Goal: Information Seeking & Learning: Learn about a topic

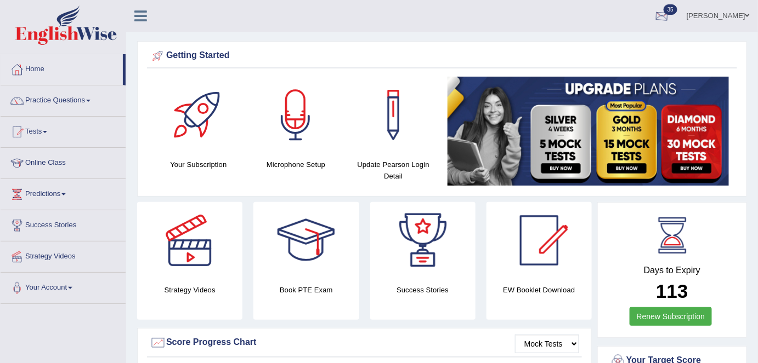
drag, startPoint x: 710, startPoint y: 17, endPoint x: 679, endPoint y: 135, distance: 121.8
click at [709, 17] on link "[PERSON_NAME]" at bounding box center [717, 14] width 79 height 29
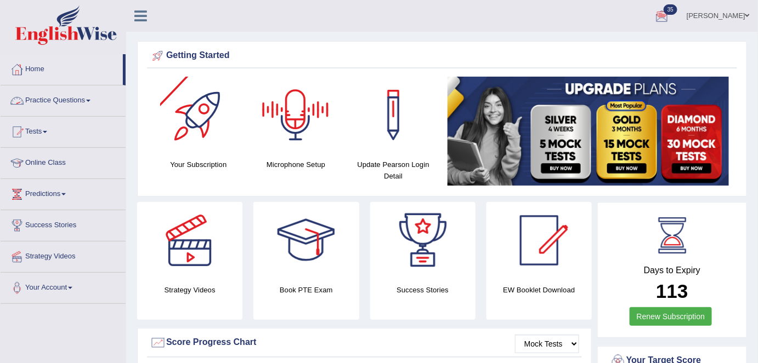
click at [71, 104] on link "Practice Questions" at bounding box center [63, 99] width 125 height 27
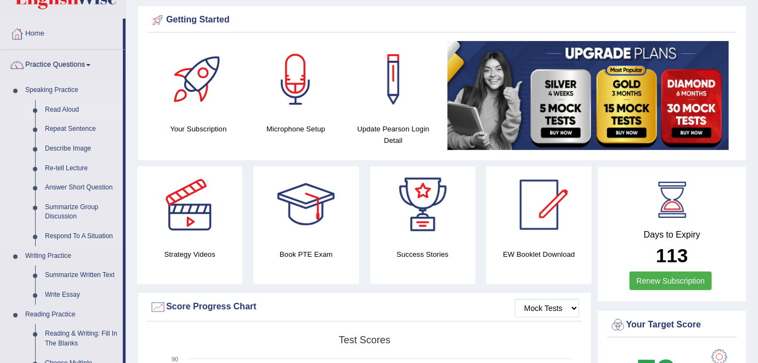
scroll to position [49, 0]
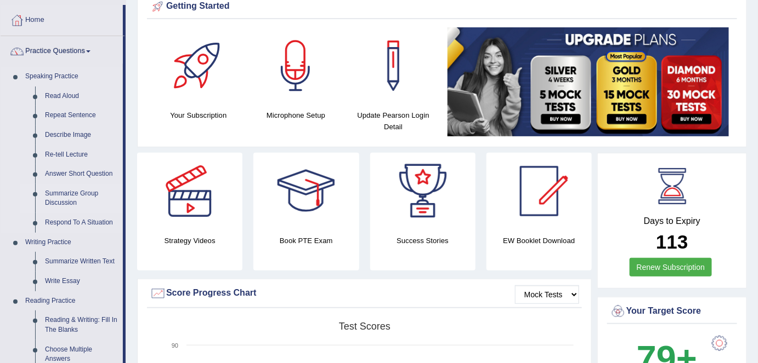
click at [72, 201] on link "Summarize Group Discussion" at bounding box center [81, 198] width 83 height 29
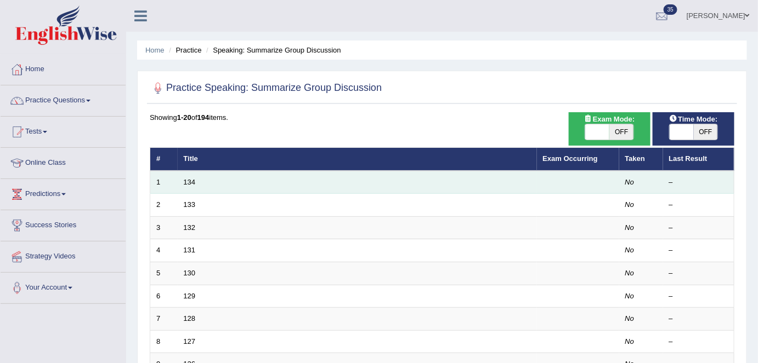
drag, startPoint x: 189, startPoint y: 183, endPoint x: 197, endPoint y: 181, distance: 8.3
click at [189, 183] on link "134" at bounding box center [190, 182] width 12 height 8
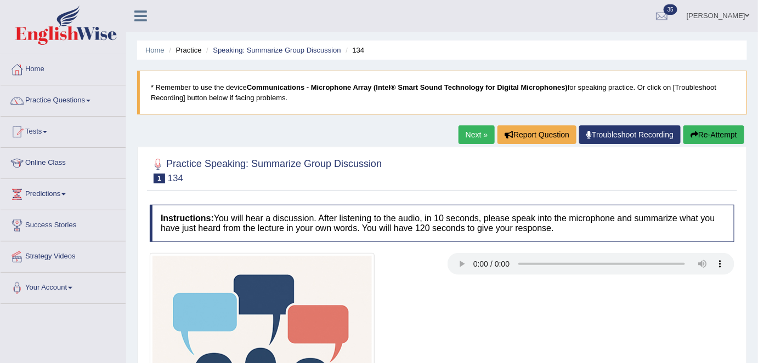
drag, startPoint x: 465, startPoint y: 134, endPoint x: 472, endPoint y: 164, distance: 31.5
click at [465, 134] on link "Next »" at bounding box center [476, 135] width 36 height 19
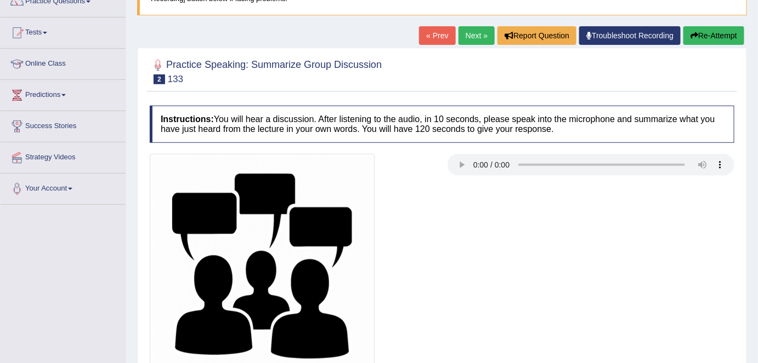
scroll to position [149, 0]
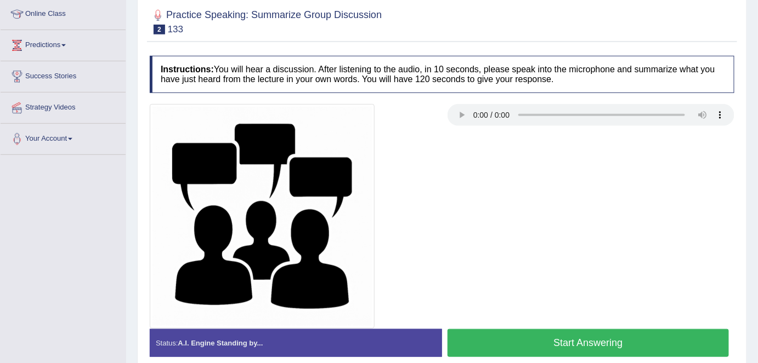
click at [490, 218] on div at bounding box center [441, 216] width 595 height 225
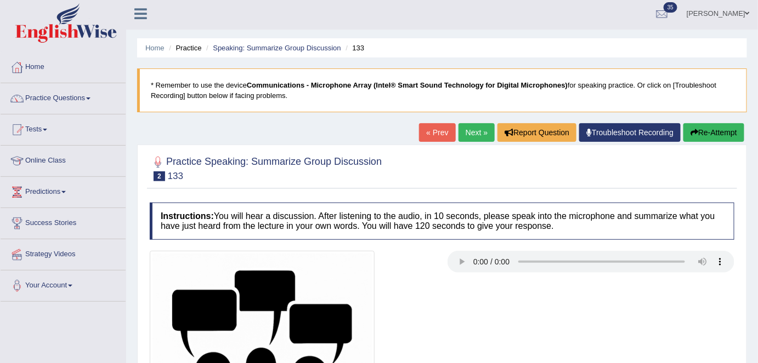
scroll to position [0, 0]
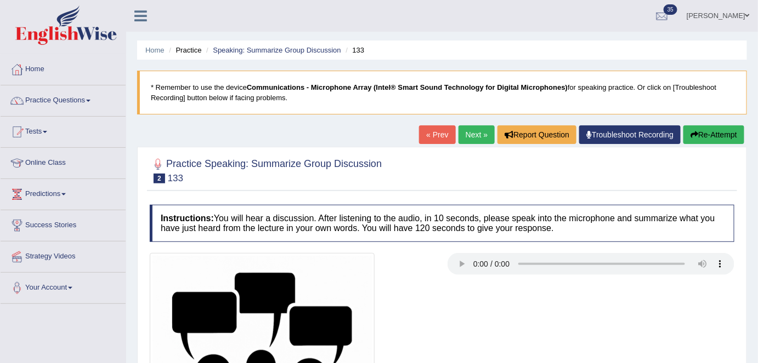
drag, startPoint x: 473, startPoint y: 137, endPoint x: 497, endPoint y: 175, distance: 44.9
click at [473, 137] on link "Next »" at bounding box center [476, 135] width 36 height 19
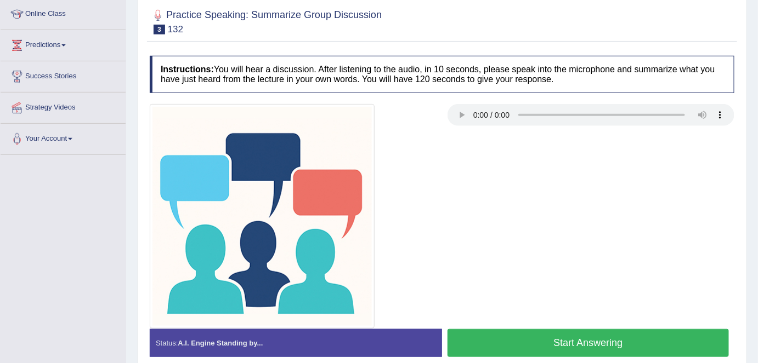
click at [476, 168] on div at bounding box center [441, 216] width 595 height 225
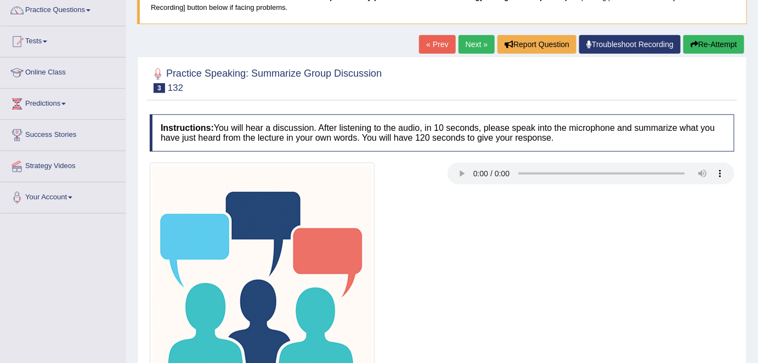
scroll to position [99, 0]
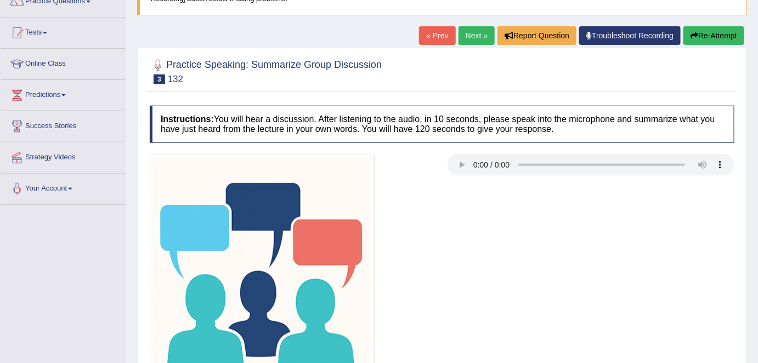
click at [470, 37] on link "Next »" at bounding box center [476, 35] width 36 height 19
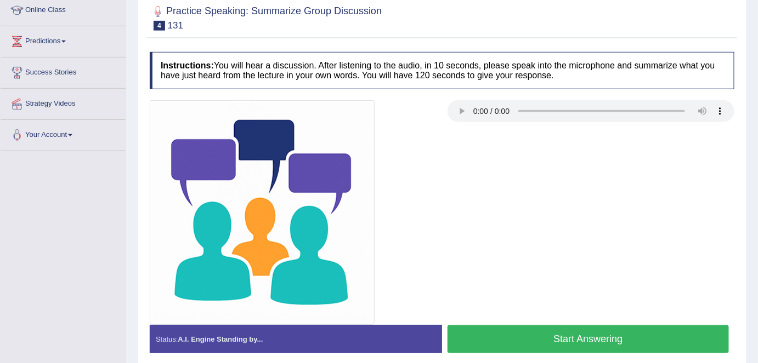
scroll to position [152, 0]
click at [533, 345] on button "Start Answering" at bounding box center [587, 340] width 281 height 28
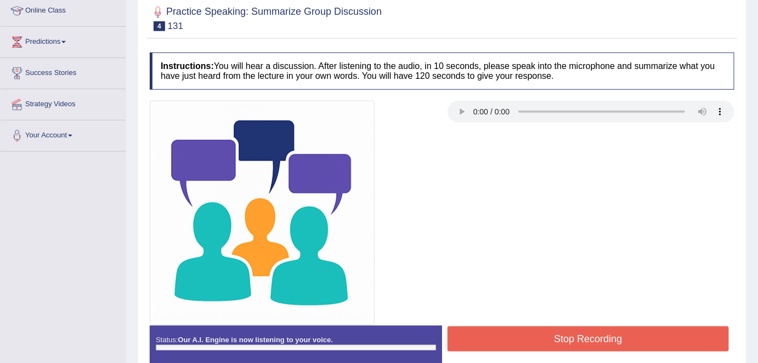
click at [533, 342] on button "Stop Recording" at bounding box center [587, 339] width 281 height 25
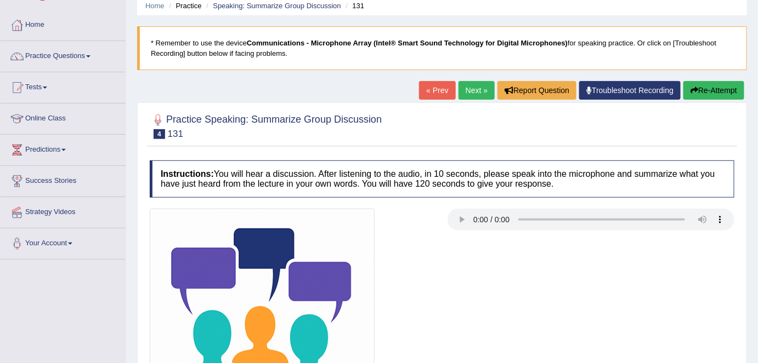
scroll to position [0, 0]
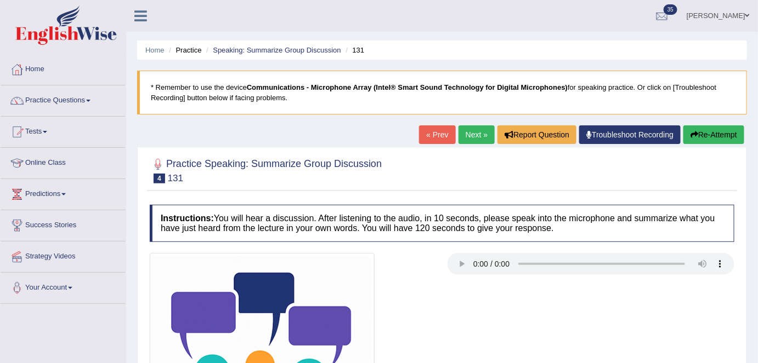
click at [706, 133] on button "Re-Attempt" at bounding box center [713, 135] width 61 height 19
drag, startPoint x: 72, startPoint y: 106, endPoint x: 75, endPoint y: 113, distance: 6.9
click at [72, 106] on link "Practice Questions" at bounding box center [63, 99] width 125 height 27
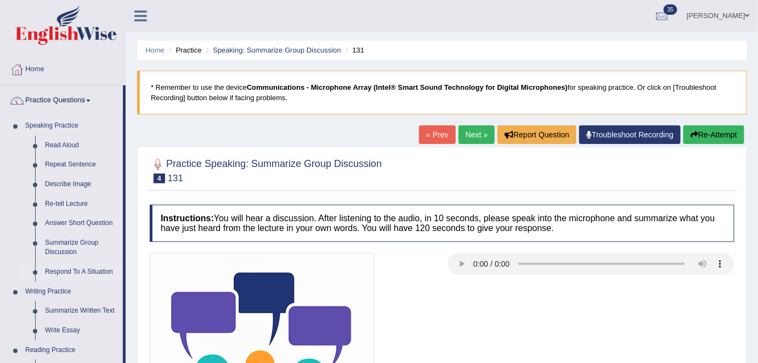
click at [80, 275] on link "Respond To A Situation" at bounding box center [81, 273] width 83 height 20
drag, startPoint x: 63, startPoint y: 272, endPoint x: 78, endPoint y: 274, distance: 14.8
click at [62, 272] on link "Respond To A Situation" at bounding box center [81, 273] width 83 height 20
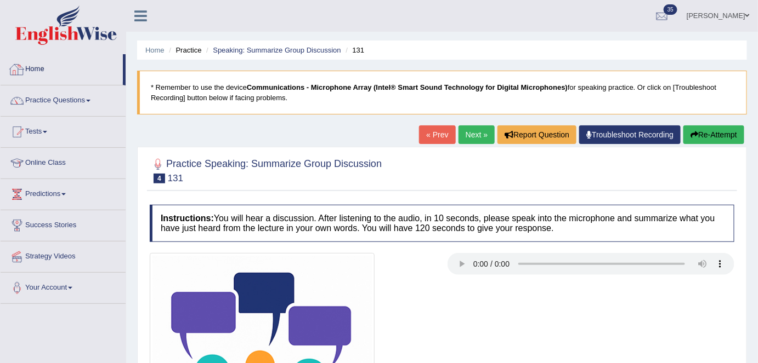
drag, startPoint x: 39, startPoint y: 67, endPoint x: 53, endPoint y: 71, distance: 14.1
click at [39, 67] on link "Home" at bounding box center [62, 67] width 122 height 27
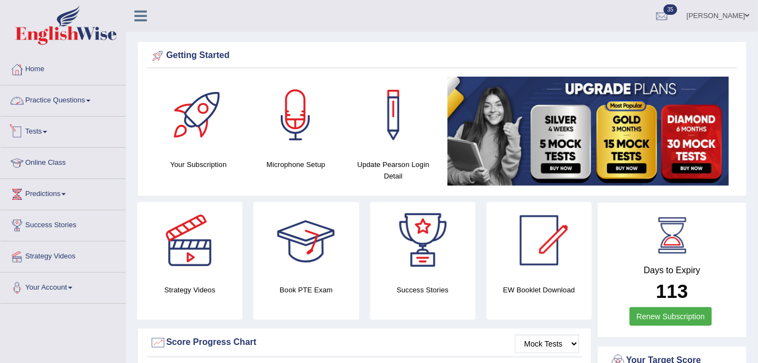
click at [96, 99] on link "Practice Questions" at bounding box center [63, 99] width 125 height 27
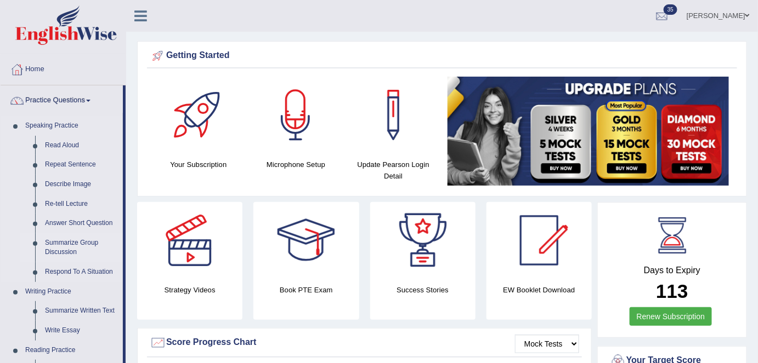
click at [73, 257] on link "Summarize Group Discussion" at bounding box center [81, 248] width 83 height 29
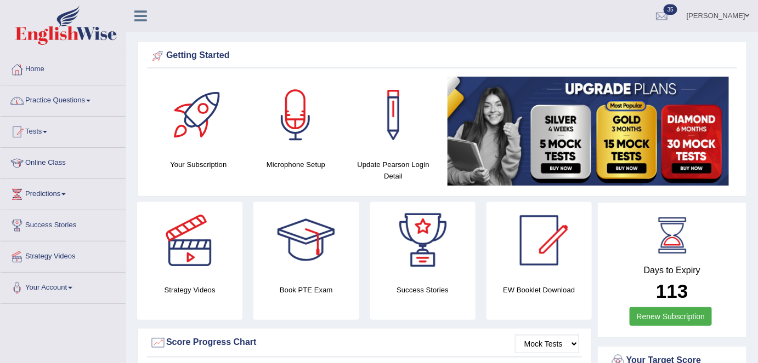
click at [90, 101] on span at bounding box center [88, 101] width 4 height 2
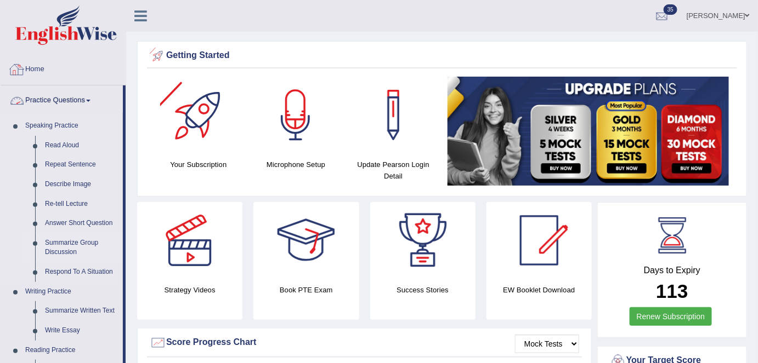
click at [55, 244] on link "Summarize Group Discussion" at bounding box center [81, 248] width 83 height 29
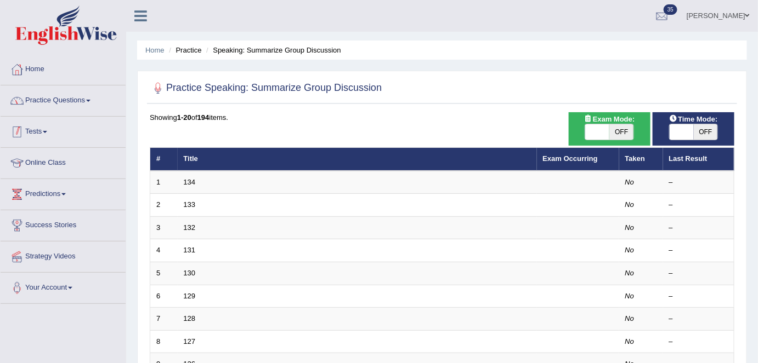
drag, startPoint x: 86, startPoint y: 107, endPoint x: 93, endPoint y: 118, distance: 13.1
click at [86, 107] on link "Practice Questions" at bounding box center [63, 99] width 125 height 27
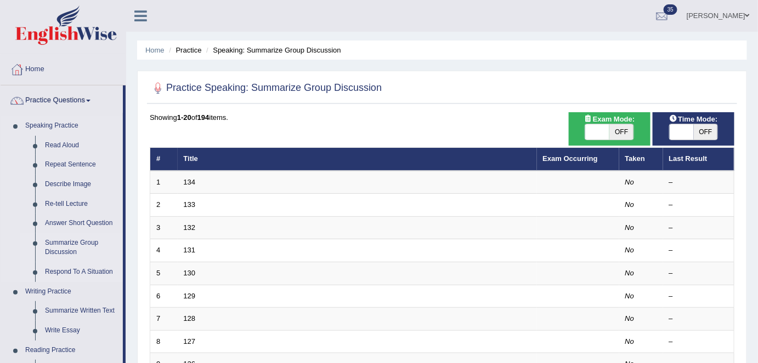
click at [62, 273] on link "Respond To A Situation" at bounding box center [81, 273] width 83 height 20
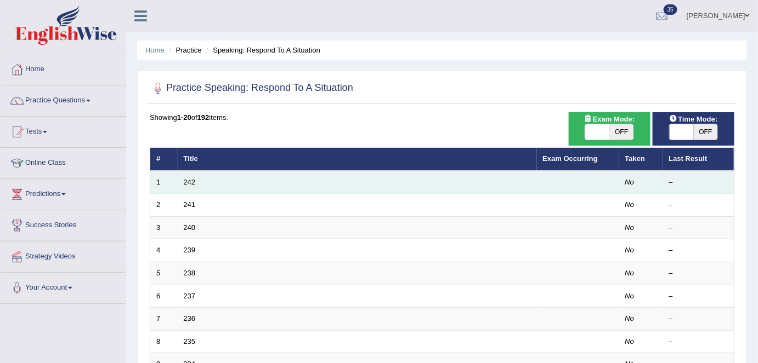
drag, startPoint x: 193, startPoint y: 181, endPoint x: 211, endPoint y: 181, distance: 17.5
click at [193, 181] on link "242" at bounding box center [190, 182] width 12 height 8
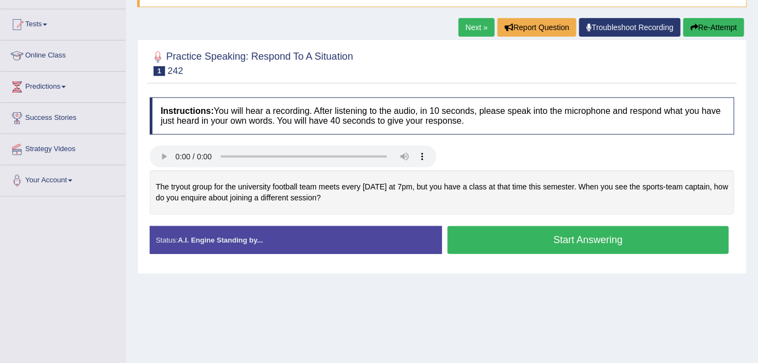
drag, startPoint x: 0, startPoint y: 0, endPoint x: 405, endPoint y: 183, distance: 444.1
click at [405, 183] on div "The tryout group for the university football team meets every Wednesday at 7pm,…" at bounding box center [442, 192] width 584 height 44
click at [474, 28] on link "Next »" at bounding box center [476, 27] width 36 height 19
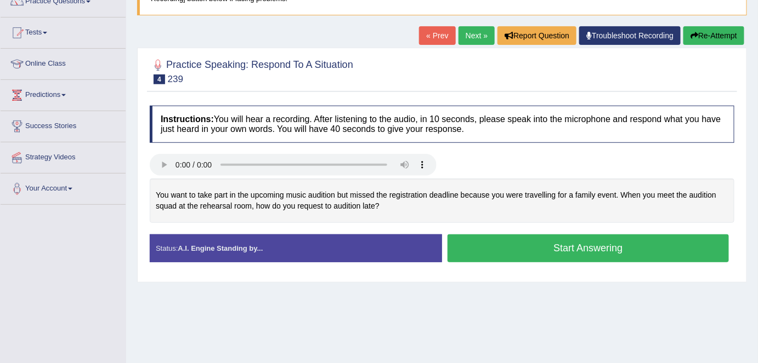
click at [471, 39] on link "Next »" at bounding box center [476, 35] width 36 height 19
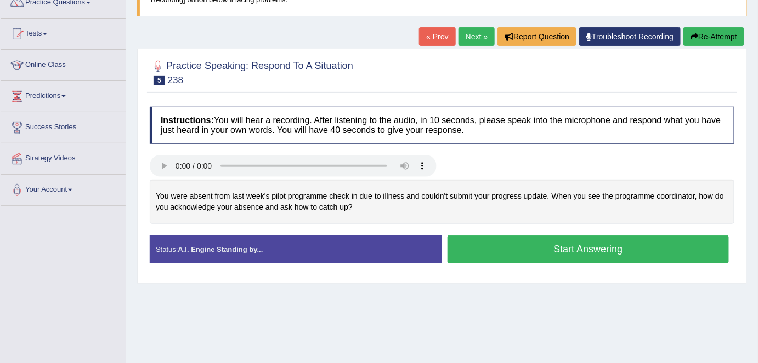
scroll to position [99, 0]
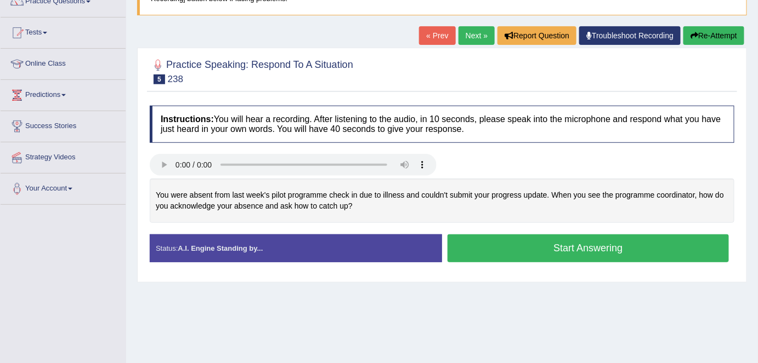
click at [471, 35] on link "Next »" at bounding box center [476, 35] width 36 height 19
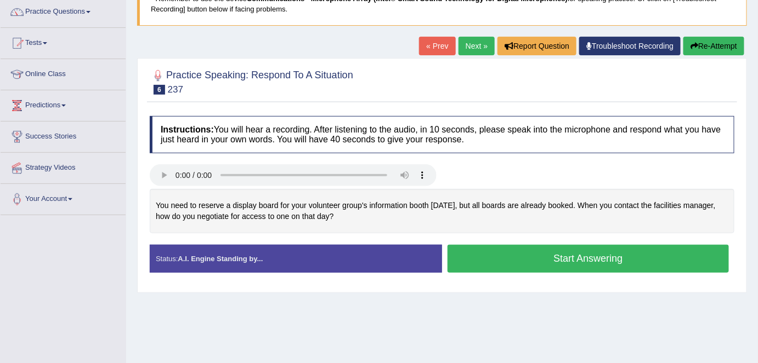
scroll to position [99, 0]
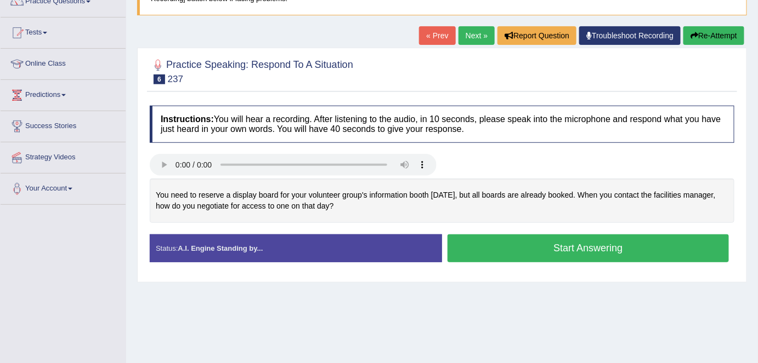
click at [480, 36] on link "Next »" at bounding box center [476, 35] width 36 height 19
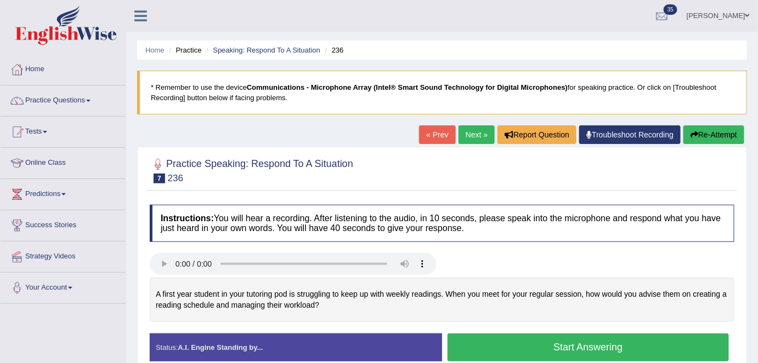
click at [481, 131] on link "Next »" at bounding box center [476, 135] width 36 height 19
click at [477, 129] on link "Next »" at bounding box center [476, 135] width 36 height 19
drag, startPoint x: 59, startPoint y: 79, endPoint x: 64, endPoint y: 77, distance: 5.9
click at [59, 79] on link "Home" at bounding box center [63, 67] width 125 height 27
